Goal: Information Seeking & Learning: Get advice/opinions

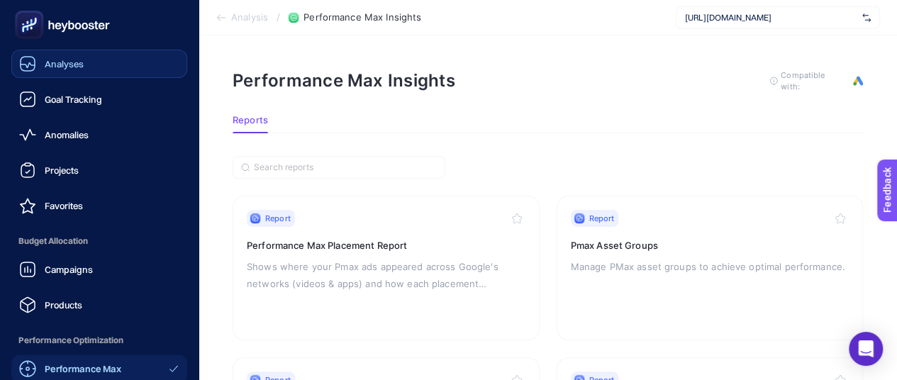
click at [96, 62] on link "Analyses" at bounding box center [99, 64] width 176 height 28
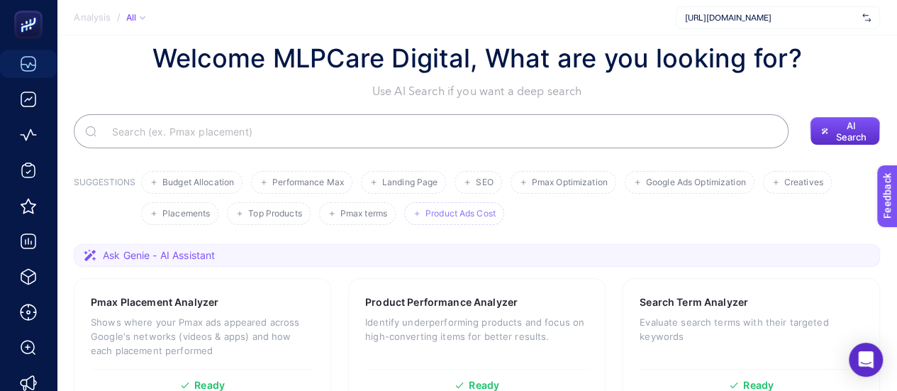
scroll to position [71, 0]
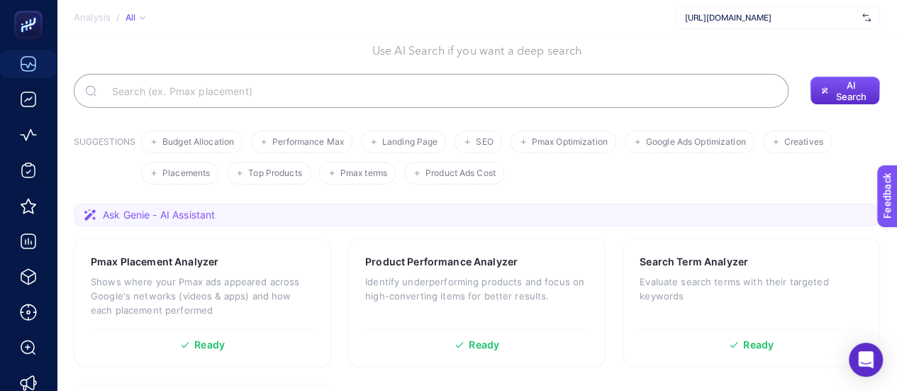
click at [172, 215] on span "Ask Genie - AI Assistant" at bounding box center [159, 215] width 112 height 14
click at [756, 213] on section "Ask Genie - AI Assistant" at bounding box center [477, 214] width 806 height 23
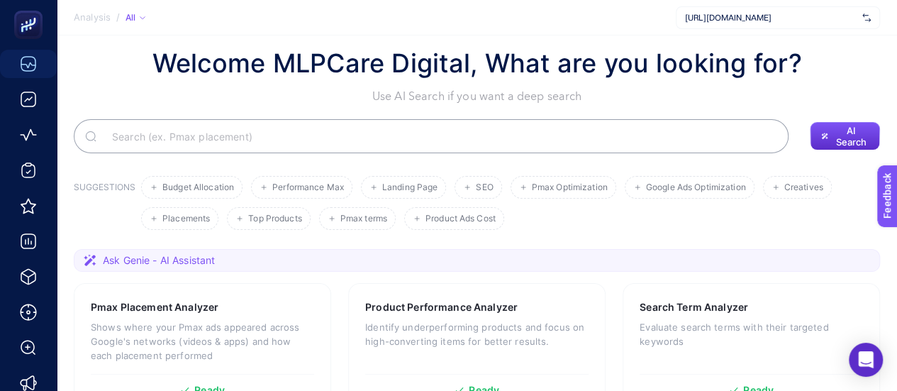
scroll to position [27, 0]
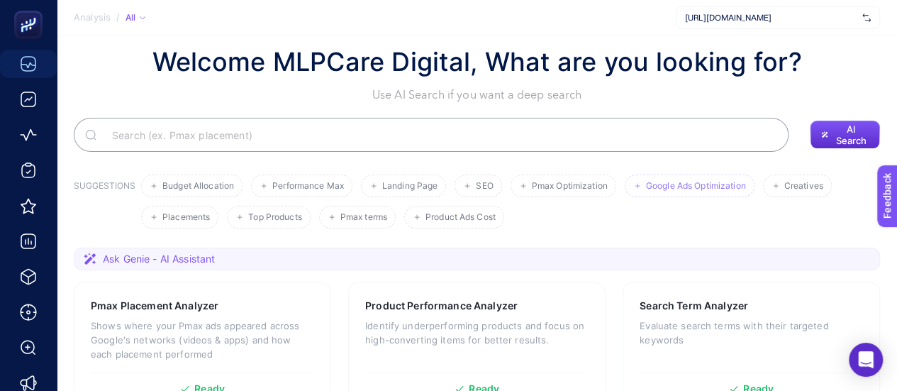
click at [656, 186] on span "Google Ads Optimization" at bounding box center [696, 186] width 100 height 11
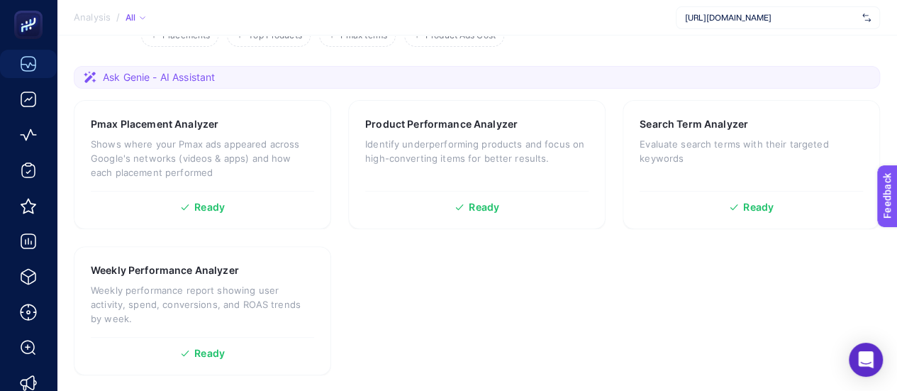
scroll to position [211, 0]
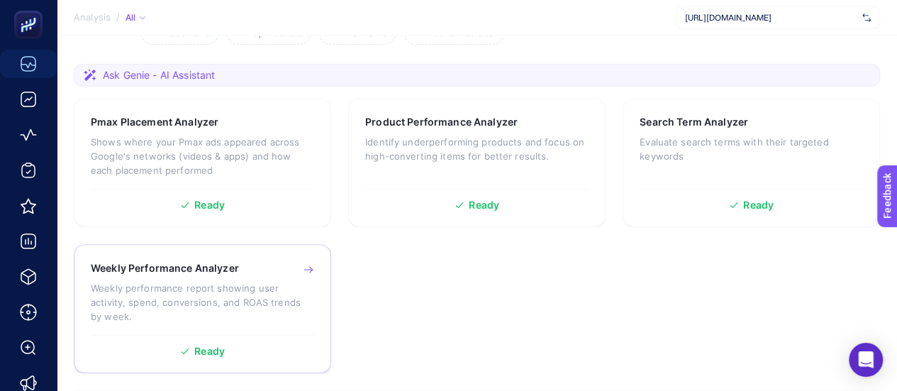
click at [225, 293] on p "Weekly performance report showing user activity, spend, conversions, and ROAS t…" at bounding box center [202, 302] width 223 height 43
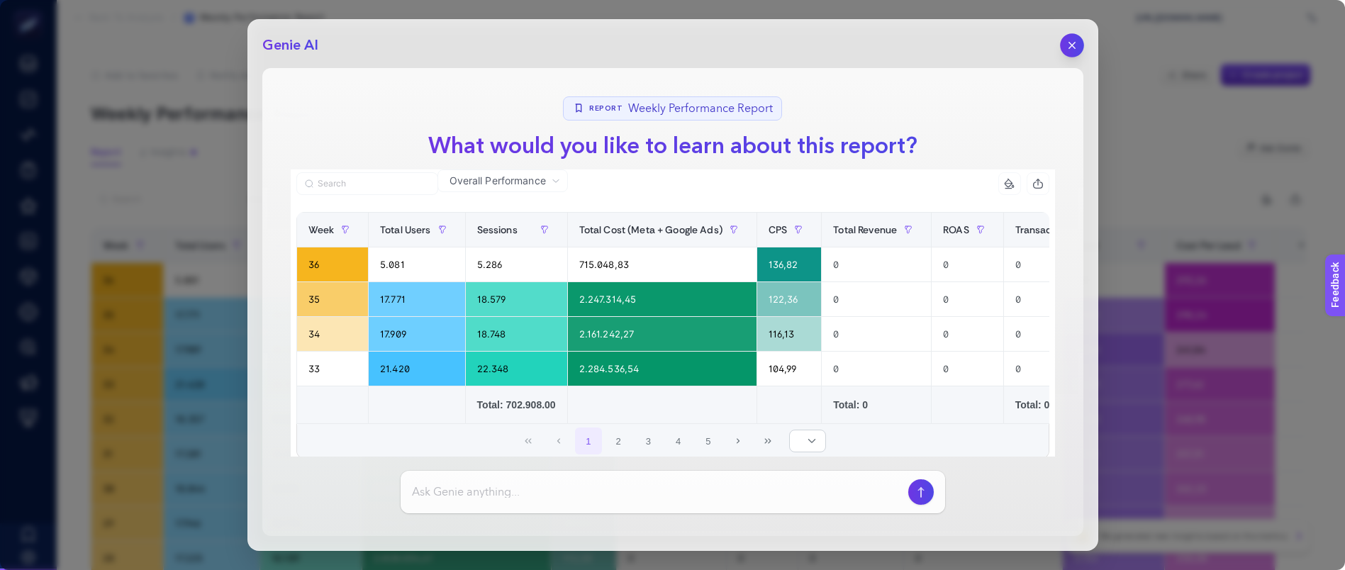
drag, startPoint x: 1077, startPoint y: 39, endPoint x: 1070, endPoint y: 33, distance: 8.5
click at [907, 40] on icon "button" at bounding box center [1071, 45] width 11 height 11
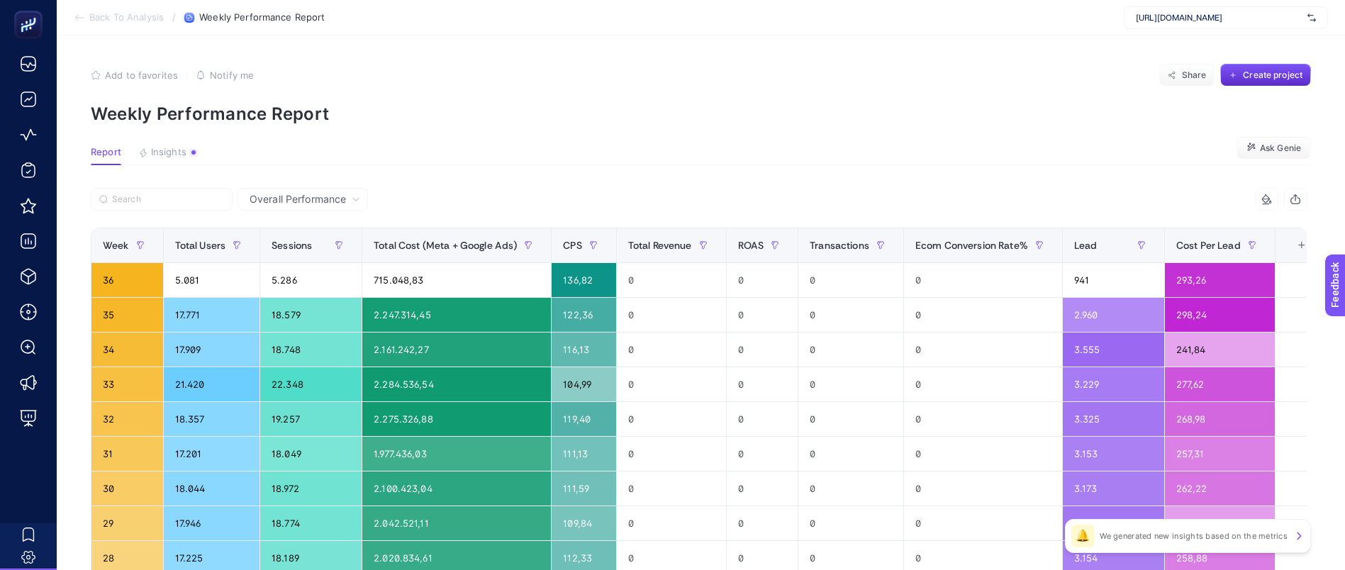
click at [125, 14] on span "Back To Analysis" at bounding box center [126, 17] width 74 height 11
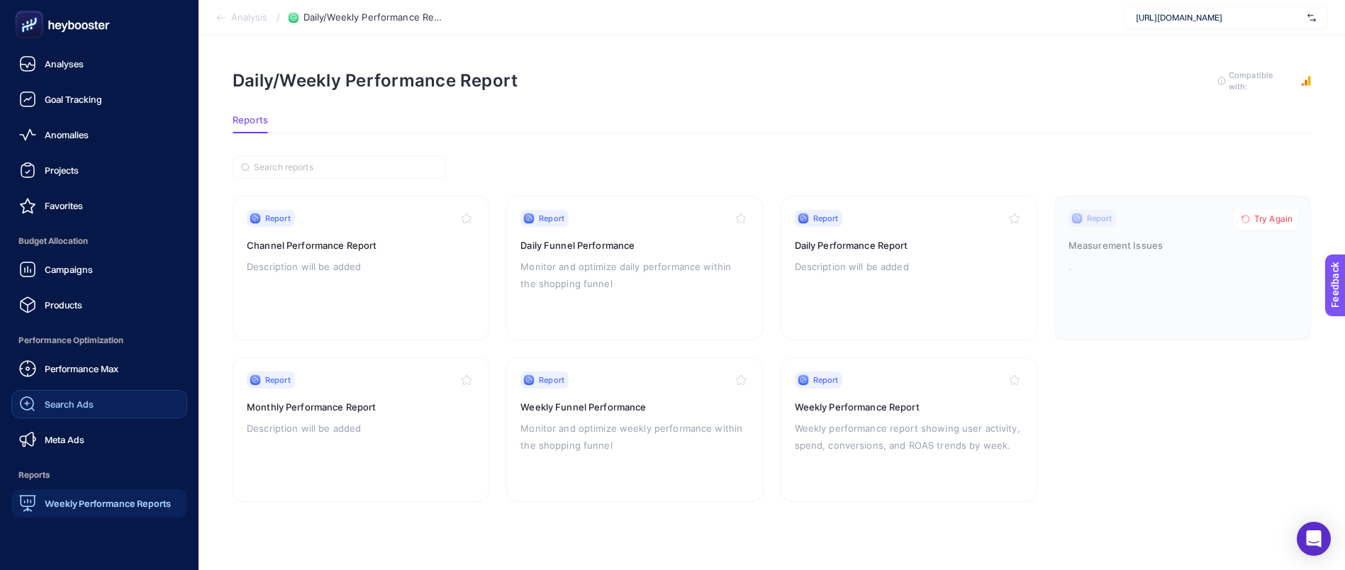
click at [88, 390] on link "Search Ads" at bounding box center [99, 404] width 176 height 28
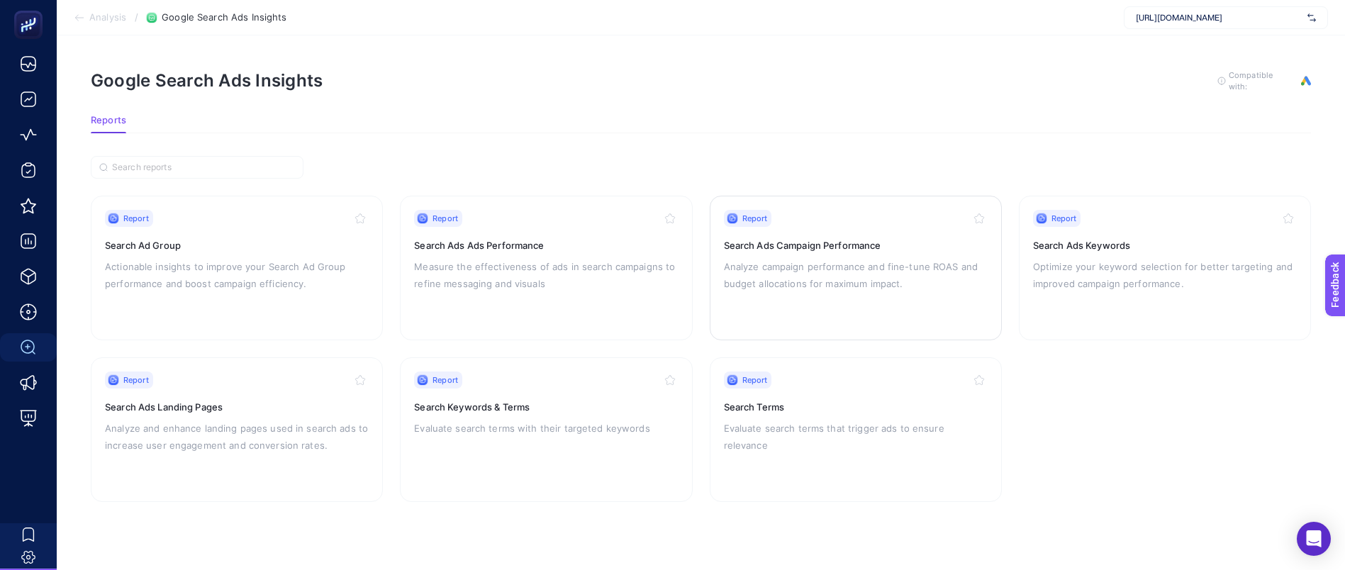
click at [778, 274] on p "Analyze campaign performance and fine-tune ROAS and budget allocations for maxi…" at bounding box center [856, 275] width 264 height 34
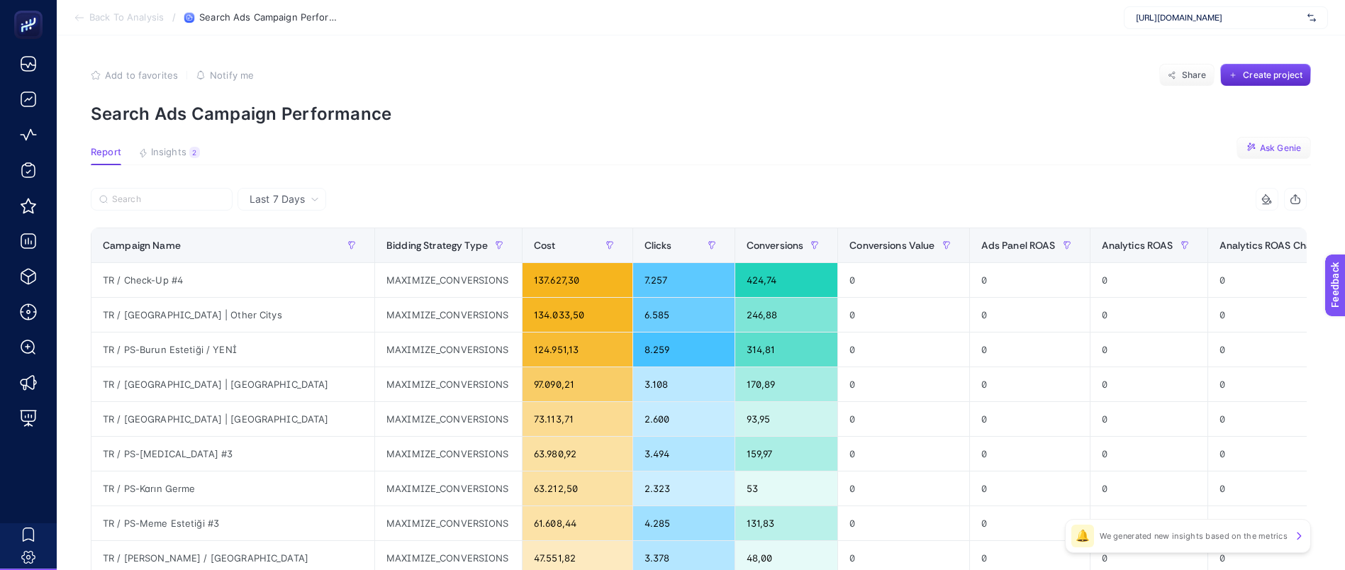
click at [907, 150] on span "Ask Genie" at bounding box center [1280, 147] width 41 height 11
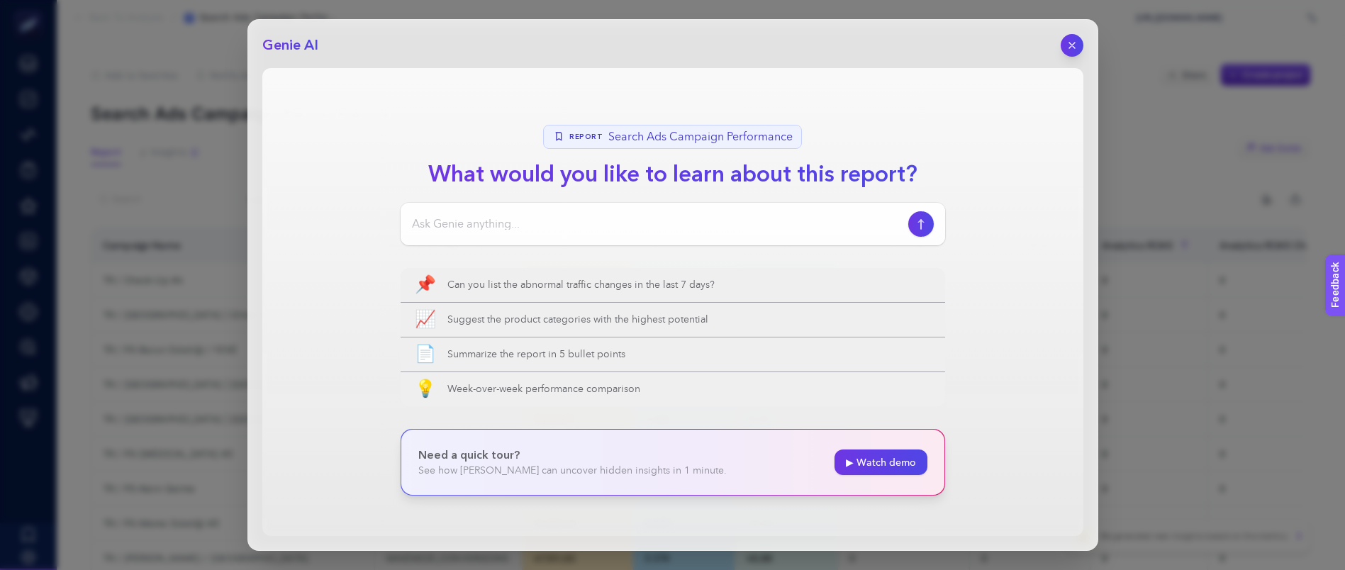
click at [611, 236] on div at bounding box center [673, 224] width 544 height 43
click at [598, 227] on input at bounding box center [657, 223] width 491 height 17
click at [415, 228] on input "gurbetci saç ekimi [GEOGRAPHIC_DATA]" at bounding box center [657, 223] width 491 height 17
click at [705, 221] on input "what can ı do for optimize gurbetci saç ekimi [GEOGRAPHIC_DATA]" at bounding box center [657, 223] width 491 height 17
type input "what can ı do for optimize gurbetci saç ekimi almanya campaign ?"
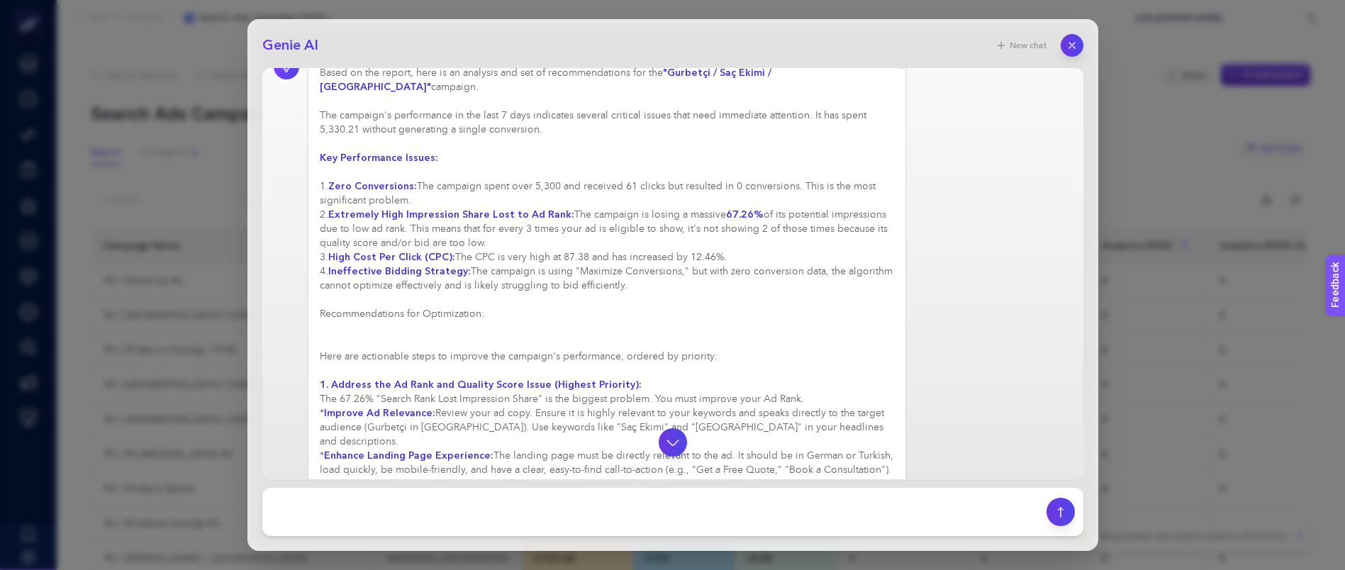
scroll to position [106, 0]
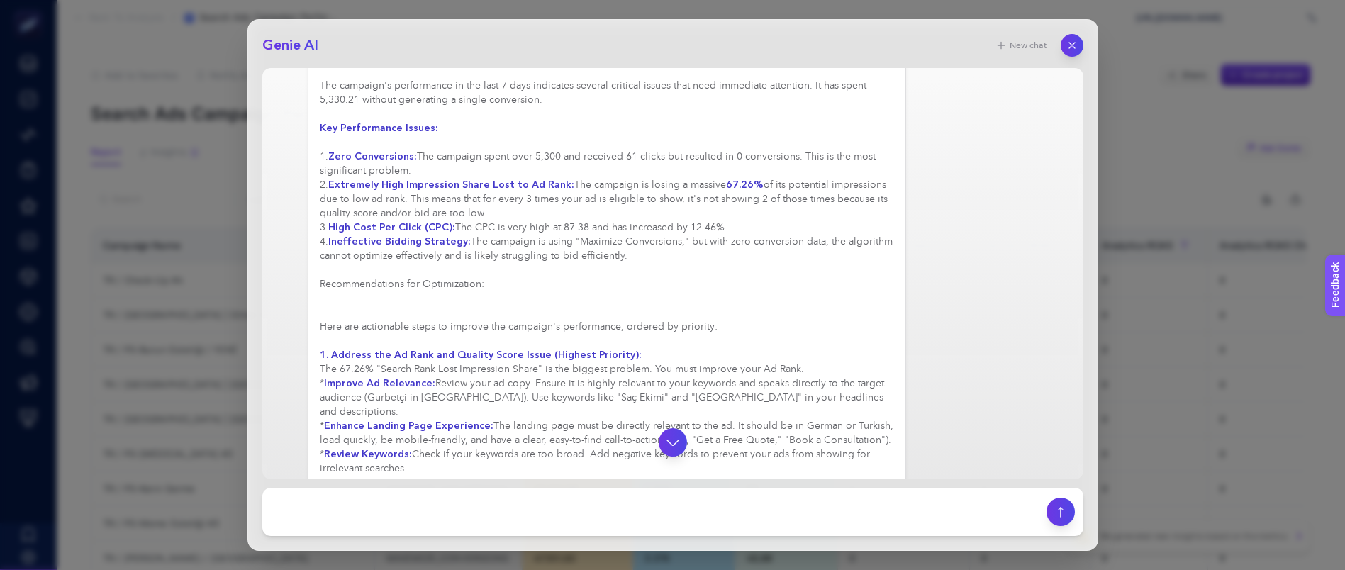
drag, startPoint x: 325, startPoint y: 208, endPoint x: 758, endPoint y: 219, distance: 434.0
click at [758, 219] on div "Based on the report, here is an analysis and set of recommendations for the "Gu…" at bounding box center [607, 411] width 575 height 751
click at [588, 277] on h3 "Recommendations for Optimization:" at bounding box center [607, 284] width 575 height 14
drag, startPoint x: 330, startPoint y: 228, endPoint x: 674, endPoint y: 244, distance: 344.2
click at [674, 244] on div "Based on the report, here is an analysis and set of recommendations for the "Gu…" at bounding box center [607, 411] width 575 height 751
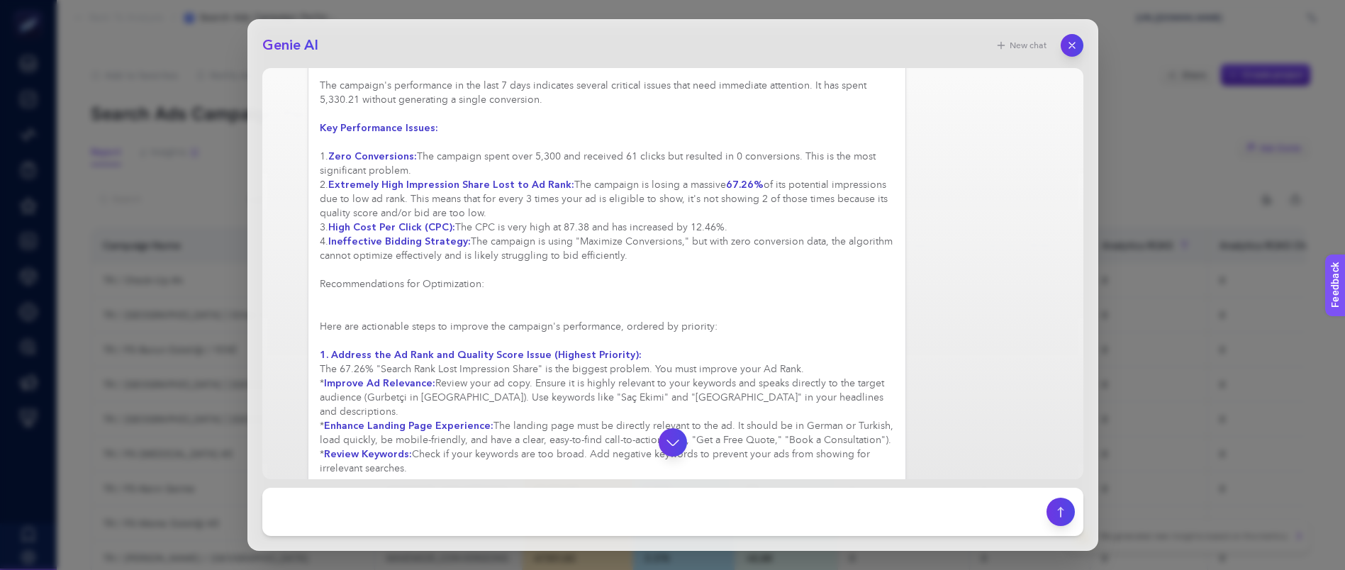
click at [647, 248] on div "Based on the report, here is an analysis and set of recommendations for the "Gu…" at bounding box center [607, 411] width 575 height 751
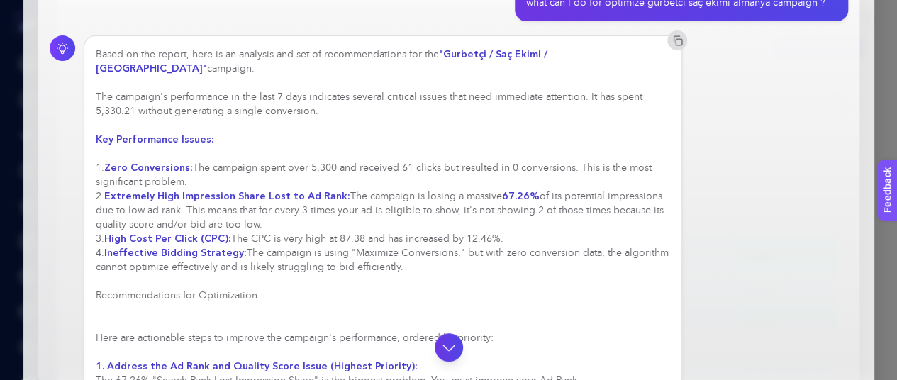
scroll to position [0, 0]
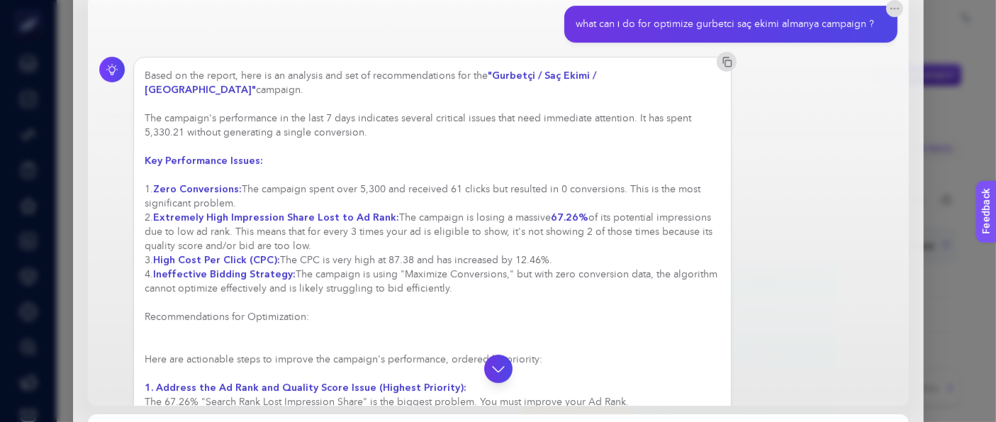
click at [907, 74] on div "Genie AI New chat what can ı do for optimize gurbetci saç ekimi almanya campaig…" at bounding box center [498, 211] width 996 height 422
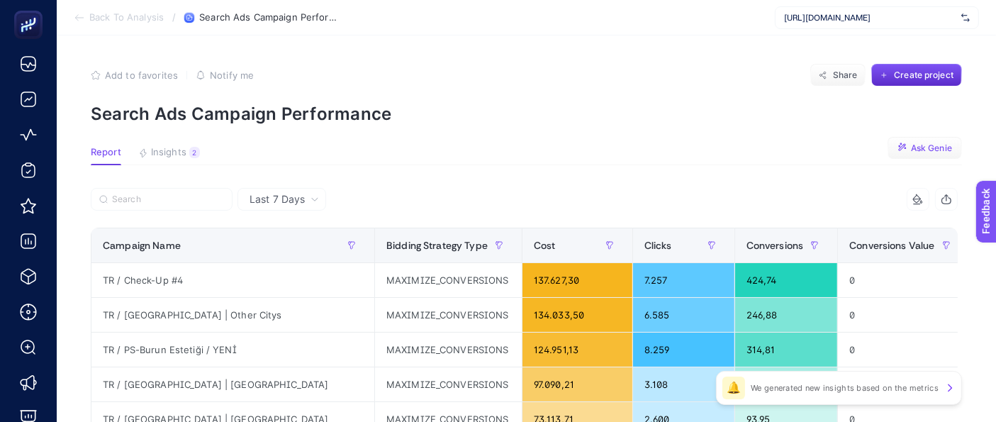
click at [907, 142] on span "Ask Genie" at bounding box center [931, 147] width 41 height 11
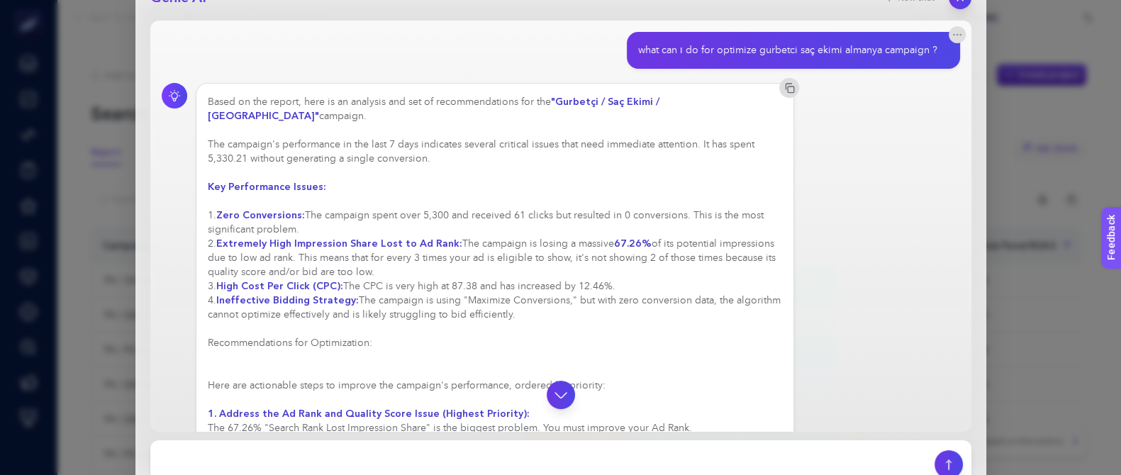
click at [907, 35] on div "Genie AI New chat what can ı do for optimize gurbetci saç ekimi almanya campaig…" at bounding box center [560, 237] width 1121 height 475
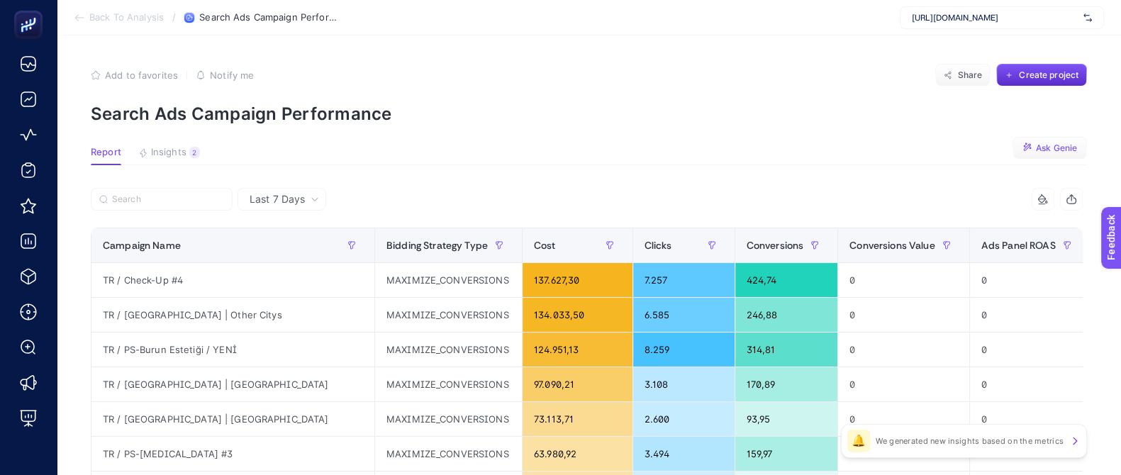
click at [318, 203] on icon at bounding box center [314, 199] width 9 height 9
click at [306, 201] on div "Last 7 Days" at bounding box center [284, 199] width 81 height 10
click at [522, 260] on th "Campaign Name" at bounding box center [577, 245] width 111 height 35
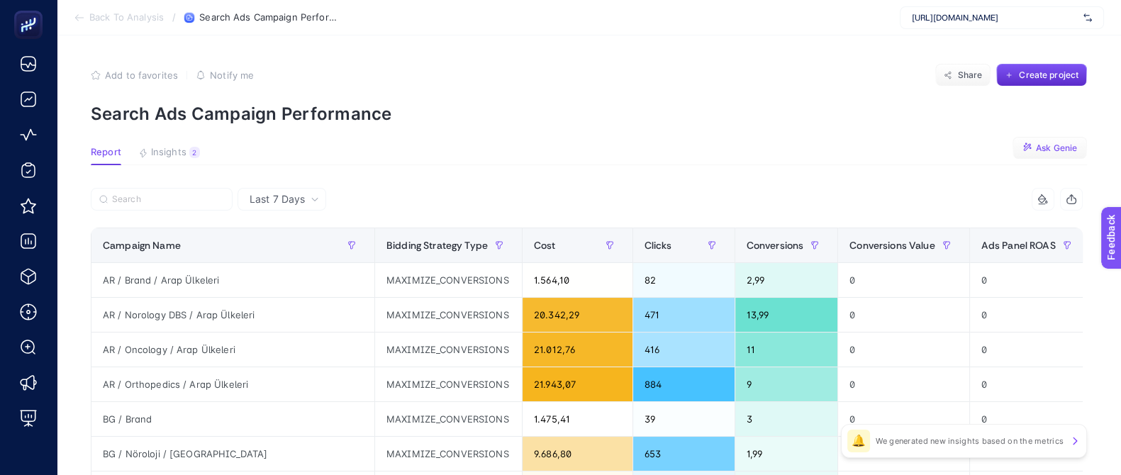
click at [313, 201] on icon at bounding box center [314, 199] width 9 height 9
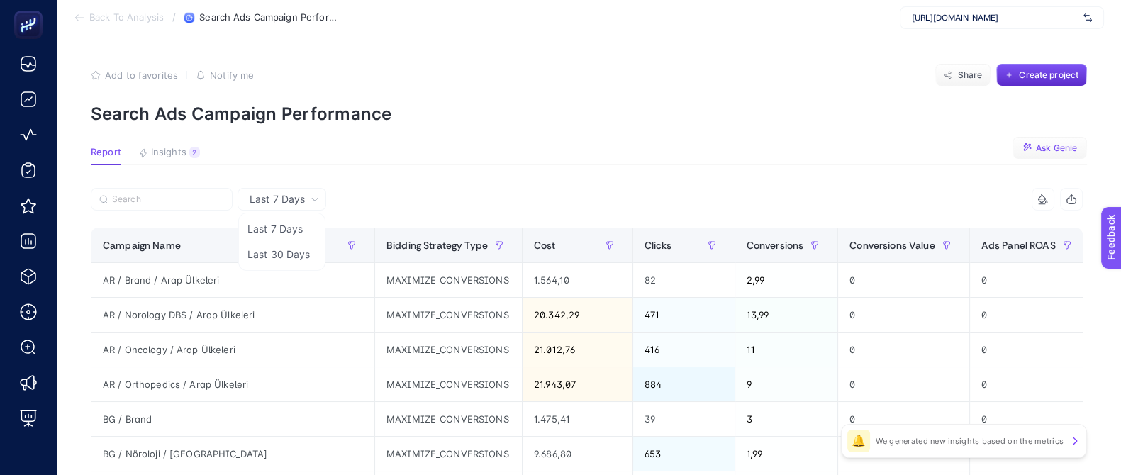
click at [306, 203] on div "Last 7 Days" at bounding box center [284, 199] width 81 height 10
click at [386, 250] on span "Bidding Strategy Type" at bounding box center [436, 245] width 101 height 11
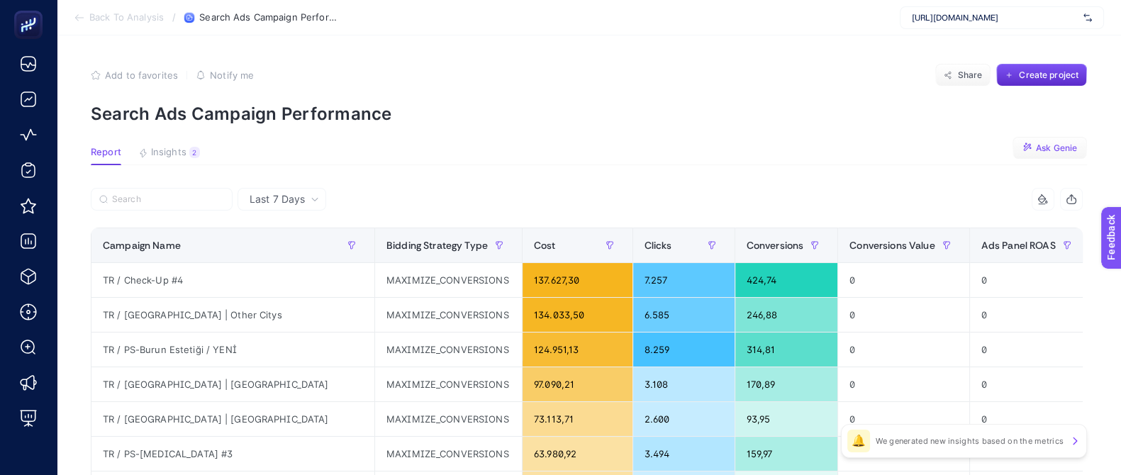
click at [309, 200] on div "Last 7 Days" at bounding box center [284, 199] width 81 height 10
click at [312, 196] on icon at bounding box center [314, 199] width 9 height 9
click at [308, 201] on div "Last 7 Days" at bounding box center [284, 199] width 81 height 10
click at [296, 250] on li "Last 30 Days" at bounding box center [282, 255] width 80 height 26
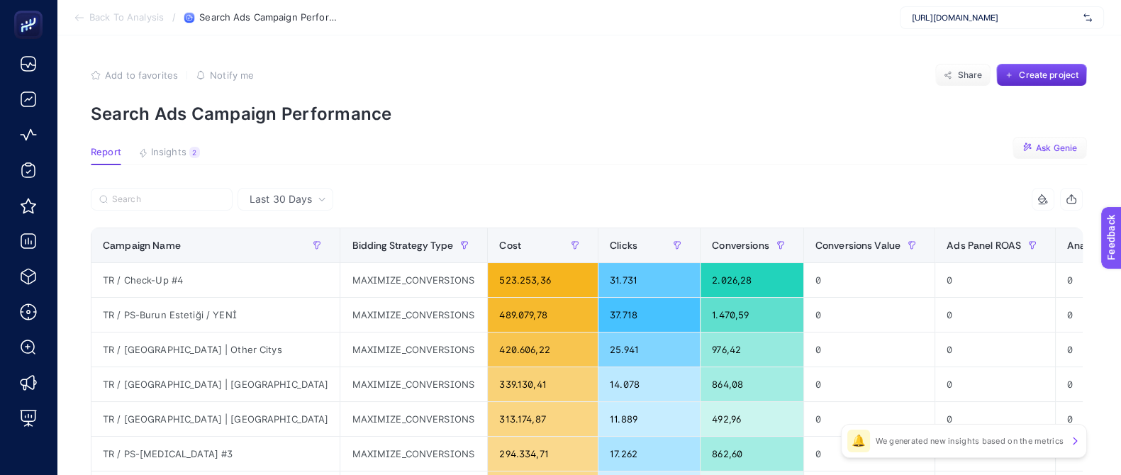
click at [907, 150] on icon "button" at bounding box center [1027, 147] width 11 height 11
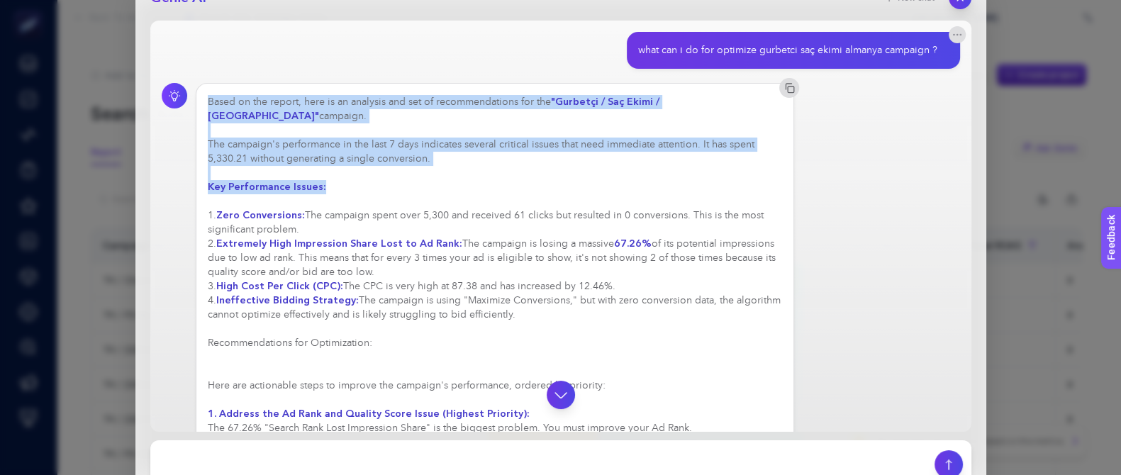
drag, startPoint x: 206, startPoint y: 104, endPoint x: 472, endPoint y: 175, distance: 275.1
click at [468, 178] on div "Based on the report, here is an analysis and set of recommendations for the "Gu…" at bounding box center [495, 470] width 575 height 751
click at [819, 159] on div "Based on the report, here is an analysis and set of recommendations for the "Gu…" at bounding box center [561, 471] width 798 height 776
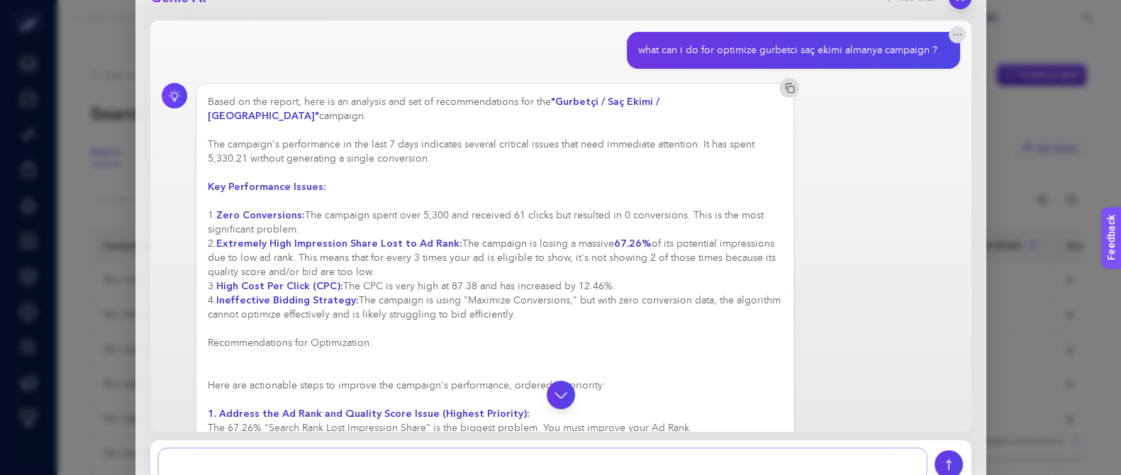
click at [717, 390] on textarea at bounding box center [542, 464] width 767 height 31
type textarea "do it for last 30 days"
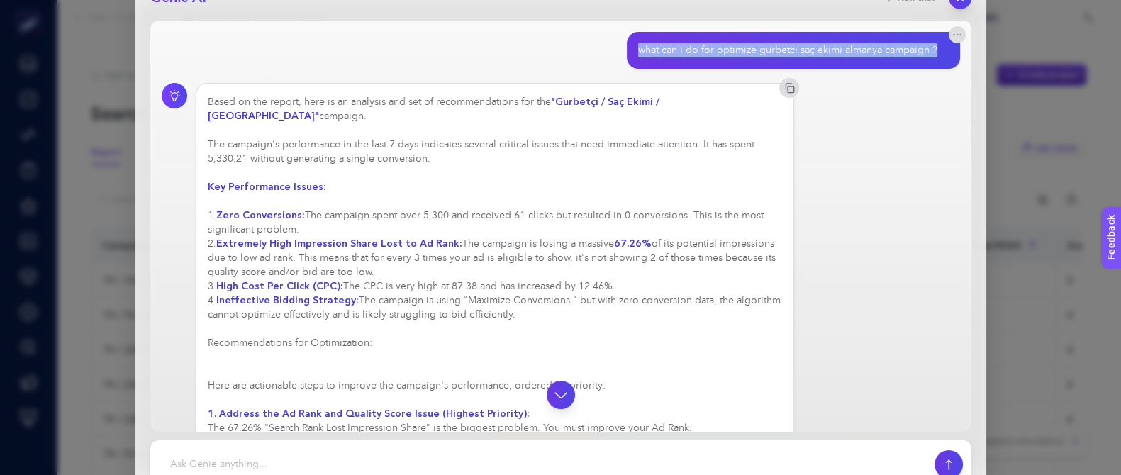
drag, startPoint x: 620, startPoint y: 50, endPoint x: 931, endPoint y: 45, distance: 311.2
click at [907, 45] on div "what can ı do for optimize gurbetci saç ekimi almanya campaign ?" at bounding box center [793, 50] width 333 height 37
copy div "what can ı do for optimize gurbetci saç ekimi almanya campaign ?"
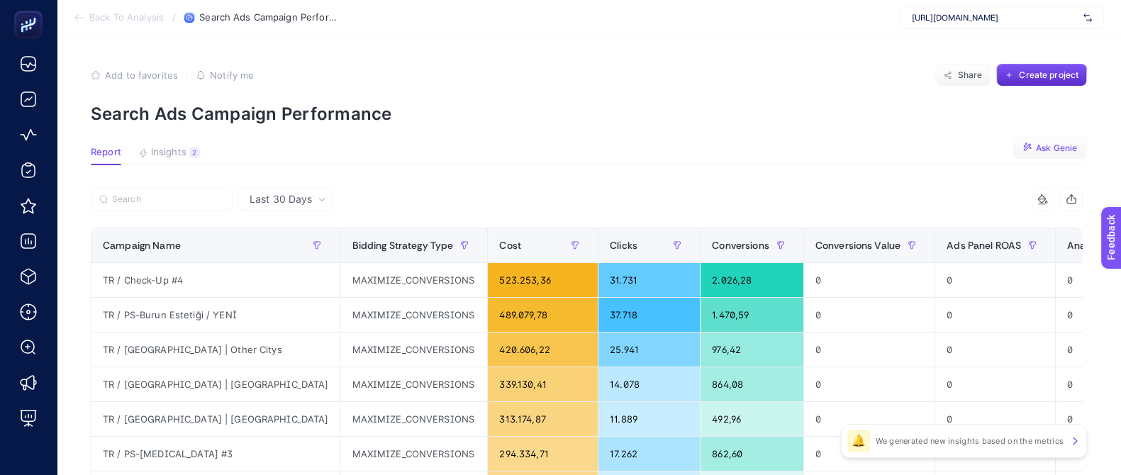
click at [907, 150] on span "Ask Genie" at bounding box center [1056, 147] width 41 height 11
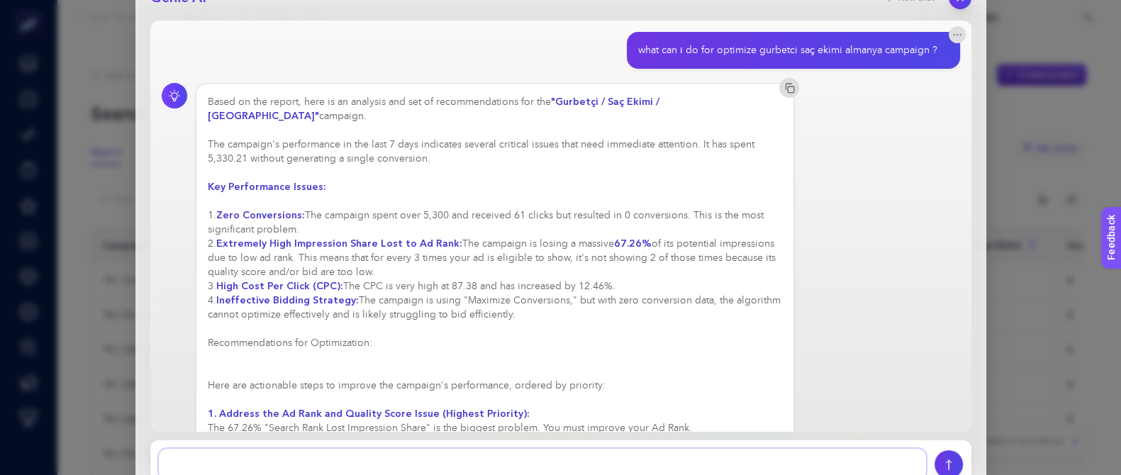
paste textarea "what can ı do for optimize gurbetci saç ekimi almanya campaign ?"
type textarea "what can ı do for optimize gurbetci saç ekimi almanya campaign ?"
click at [907, 390] on button "submit" at bounding box center [949, 464] width 30 height 30
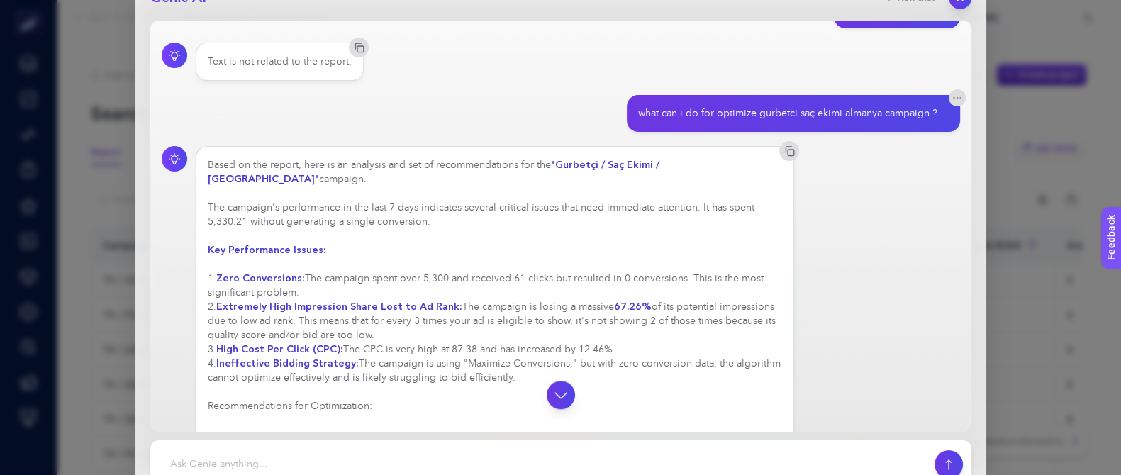
scroll to position [970, 0]
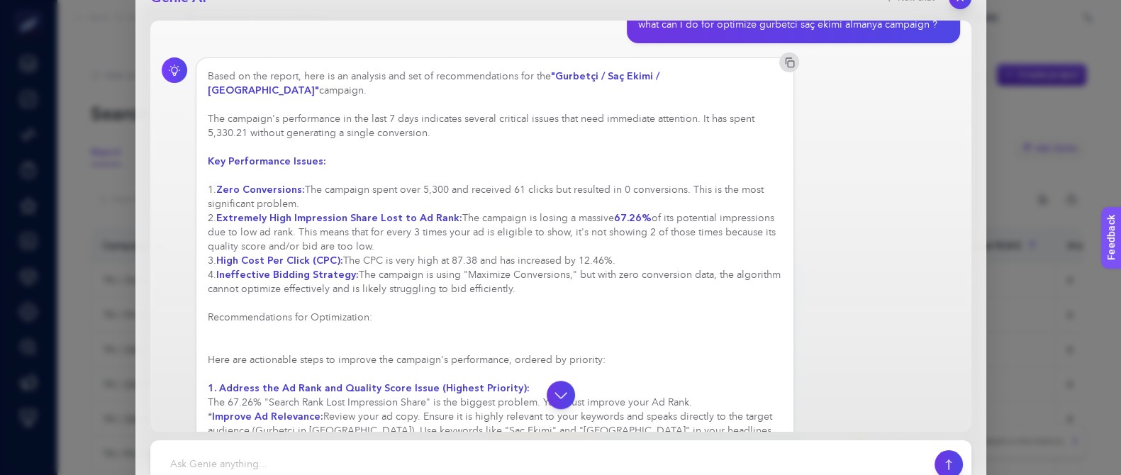
drag, startPoint x: 215, startPoint y: 176, endPoint x: 734, endPoint y: 201, distance: 518.8
click at [734, 201] on div "Based on the report, here is an analysis and set of recommendations for the "Gu…" at bounding box center [495, 444] width 575 height 751
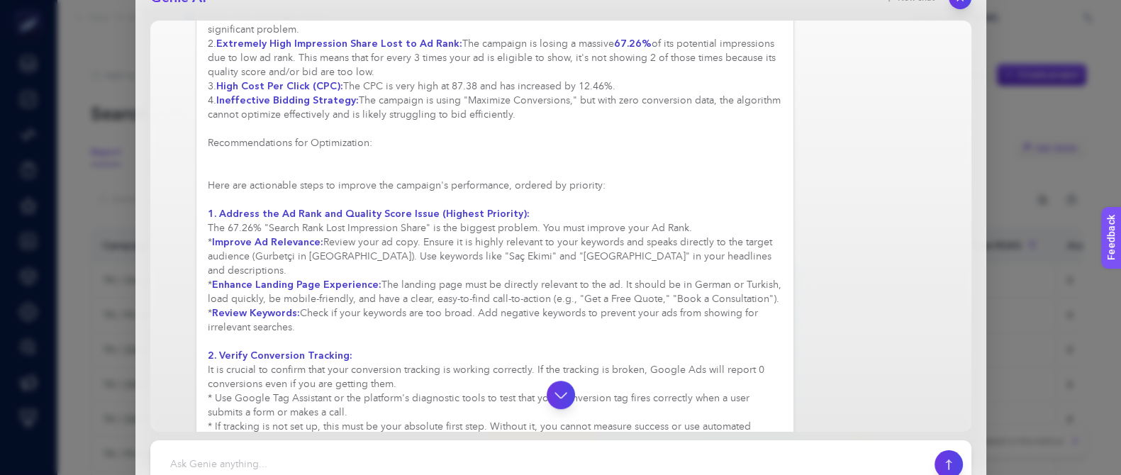
scroll to position [1236, 0]
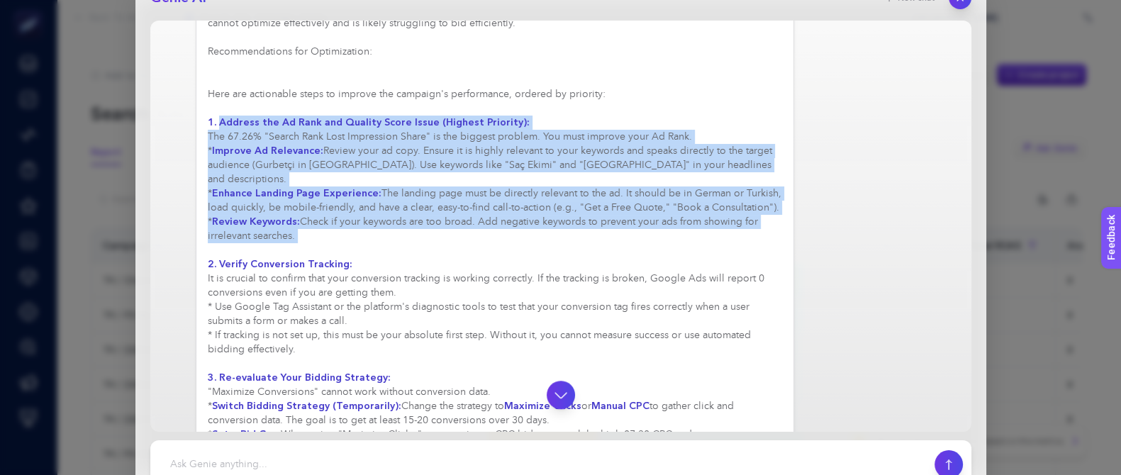
drag, startPoint x: 216, startPoint y: 79, endPoint x: 612, endPoint y: 186, distance: 410.3
click at [612, 186] on div "Based on the report, here is an analysis and set of recommendations for the "Gu…" at bounding box center [495, 179] width 575 height 751
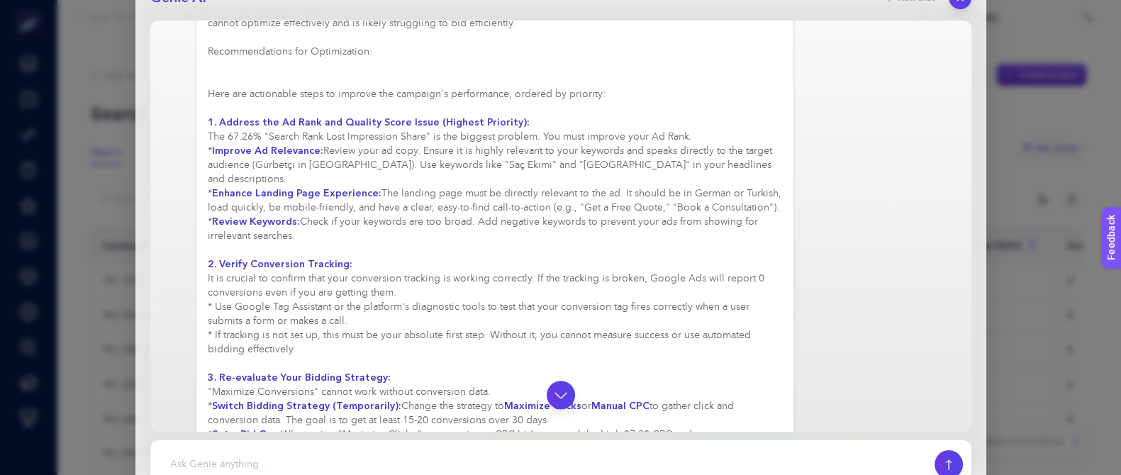
click at [437, 211] on div "Based on the report, here is an analysis and set of recommendations for the "Gu…" at bounding box center [495, 179] width 575 height 751
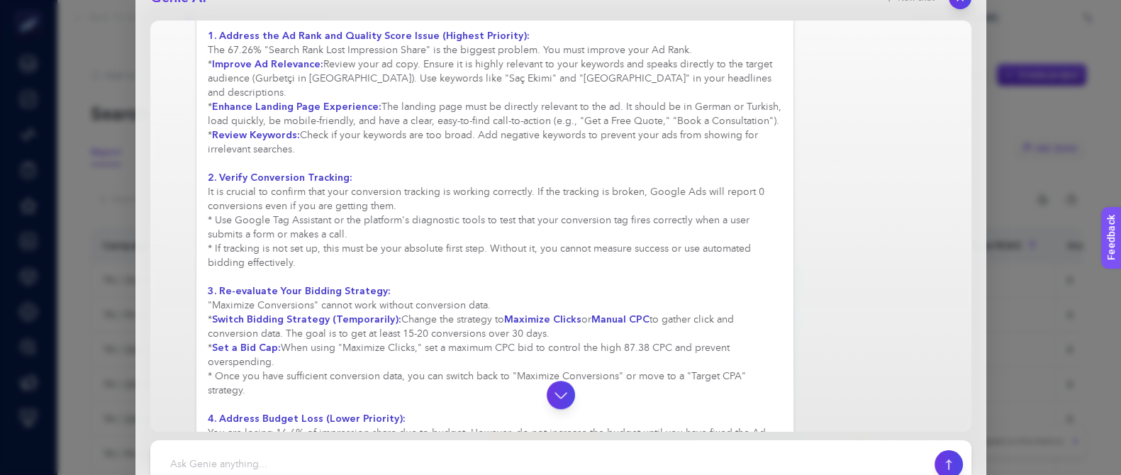
scroll to position [1324, 0]
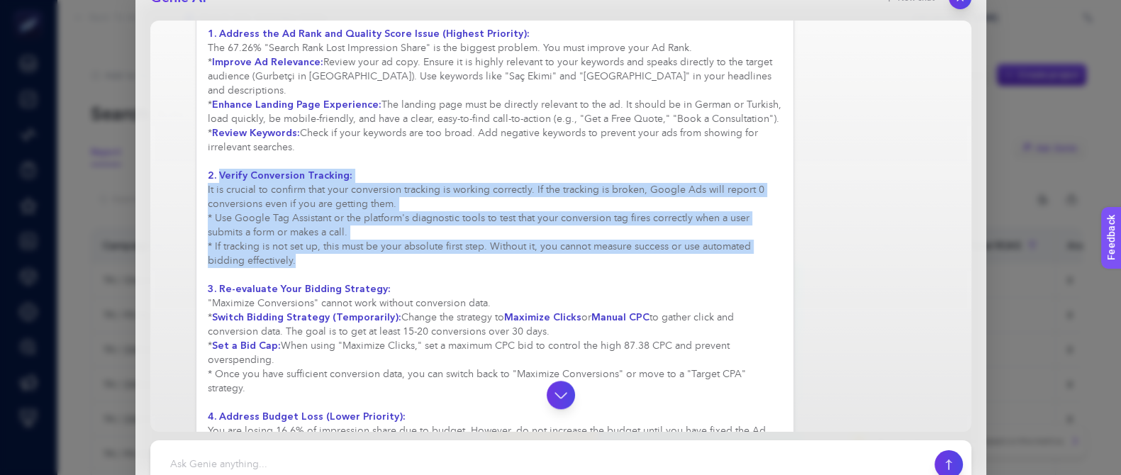
drag, startPoint x: 218, startPoint y: 111, endPoint x: 378, endPoint y: 197, distance: 182.1
click at [378, 197] on div "Based on the report, here is an analysis and set of recommendations for the "Gu…" at bounding box center [495, 90] width 575 height 751
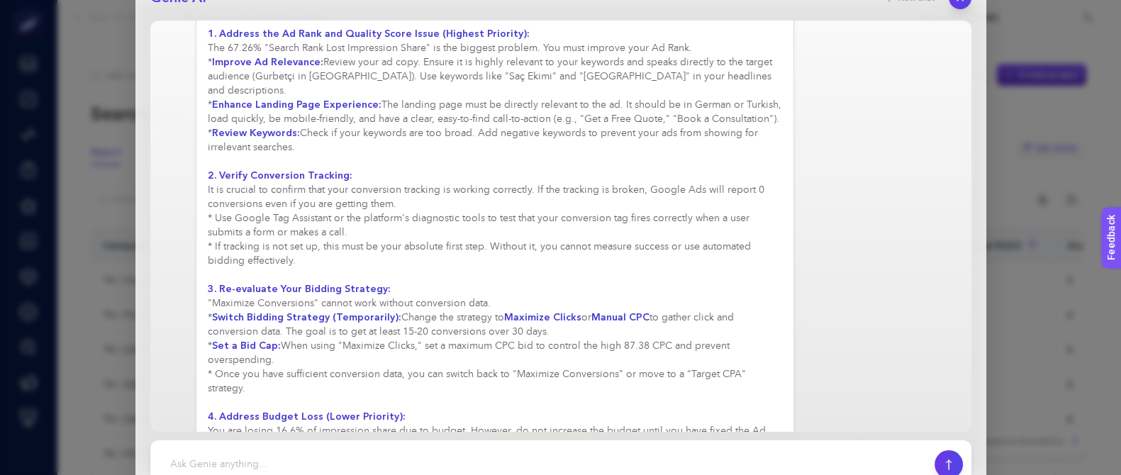
click at [356, 288] on div "Based on the report, here is an analysis and set of recommendations for the "Gu…" at bounding box center [495, 90] width 575 height 751
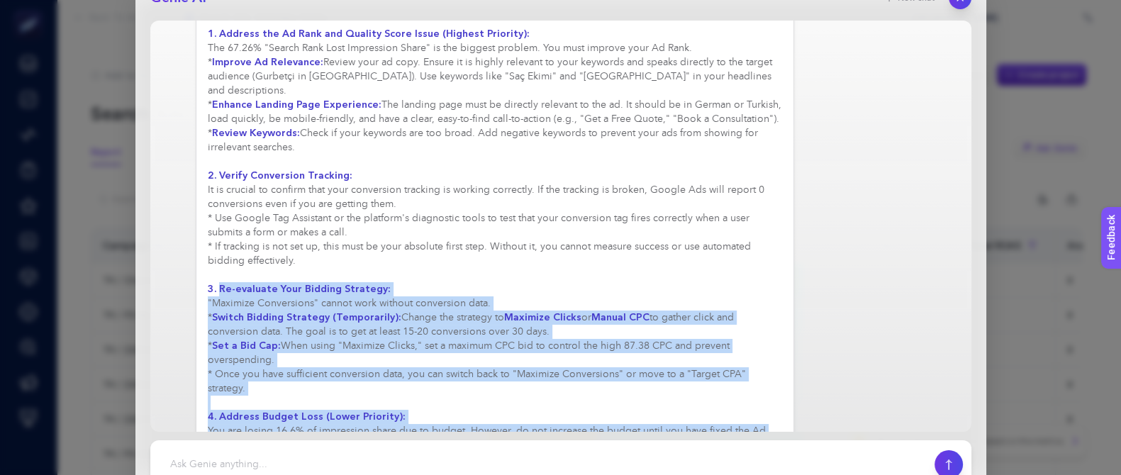
drag, startPoint x: 217, startPoint y: 229, endPoint x: 737, endPoint y: 411, distance: 551.3
click at [737, 390] on div "Based on the report, here is an analysis and set of recommendations for the "Gu…" at bounding box center [495, 91] width 599 height 776
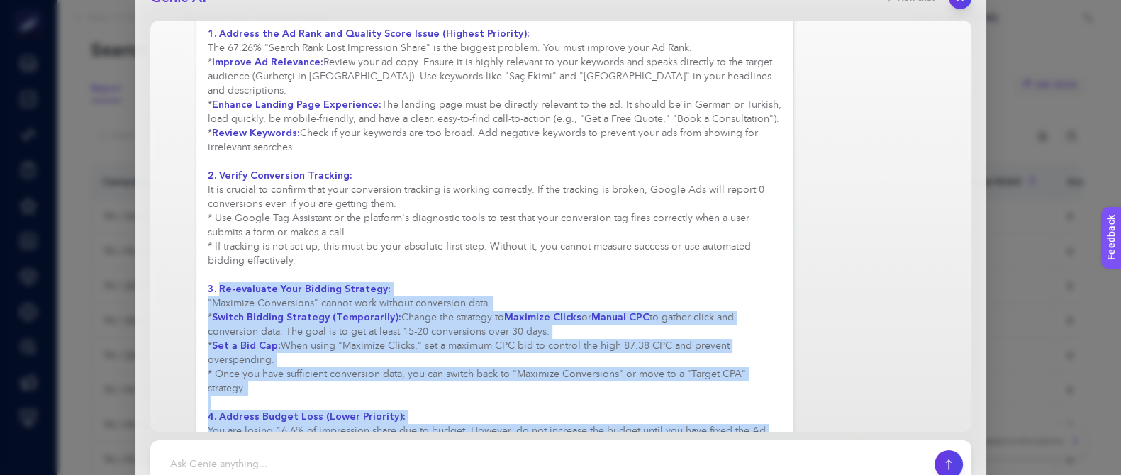
scroll to position [177, 0]
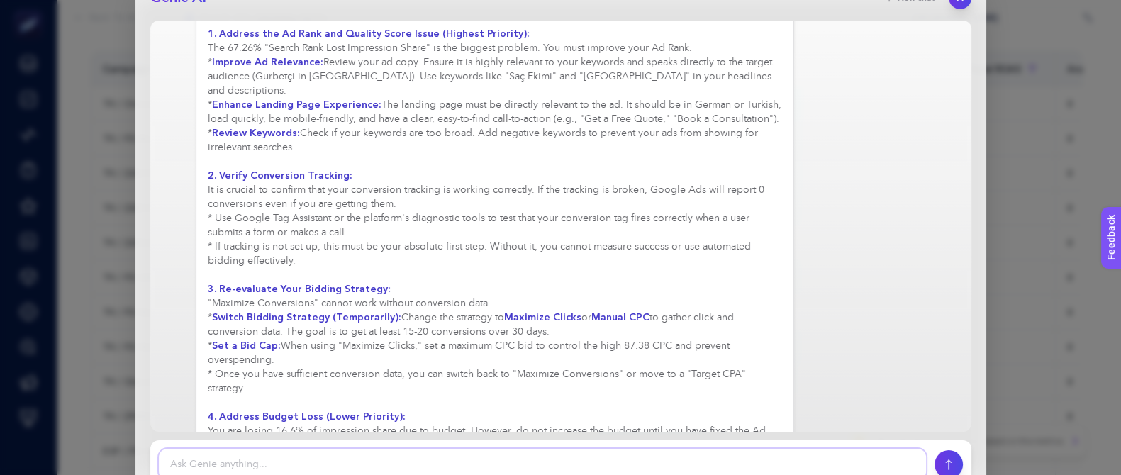
click at [677, 390] on textarea at bounding box center [542, 464] width 767 height 31
click at [671, 390] on textarea at bounding box center [542, 464] width 767 height 31
type textarea "t"
type textarea "o"
type textarea "t"
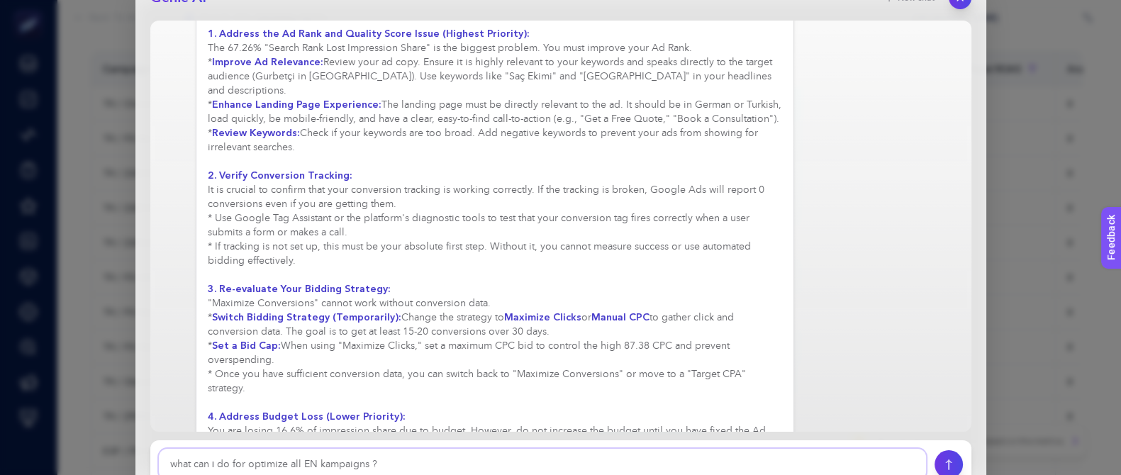
click at [326, 390] on textarea at bounding box center [542, 464] width 767 height 31
type textarea "what can ı do for optimize all EN campaigns ?"
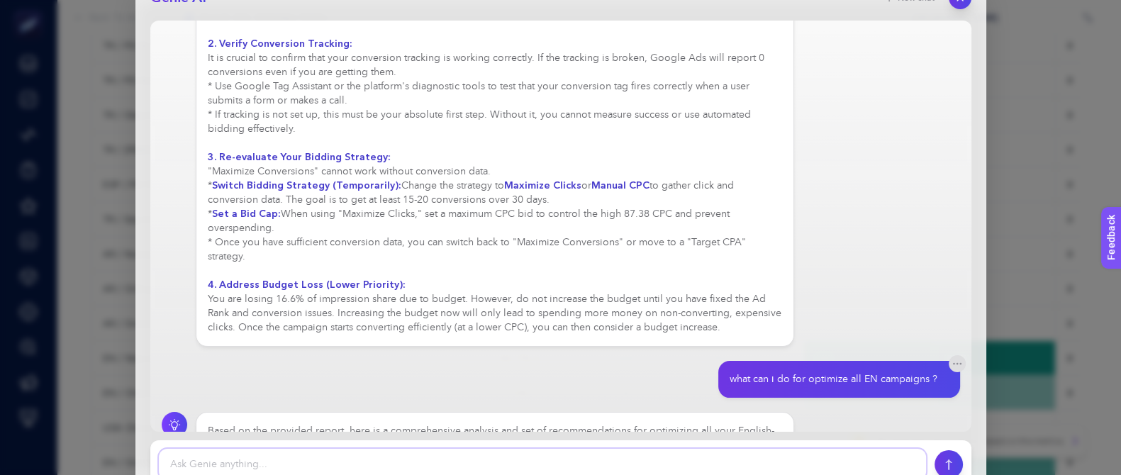
scroll to position [1464, 0]
